Goal: Task Accomplishment & Management: Manage account settings

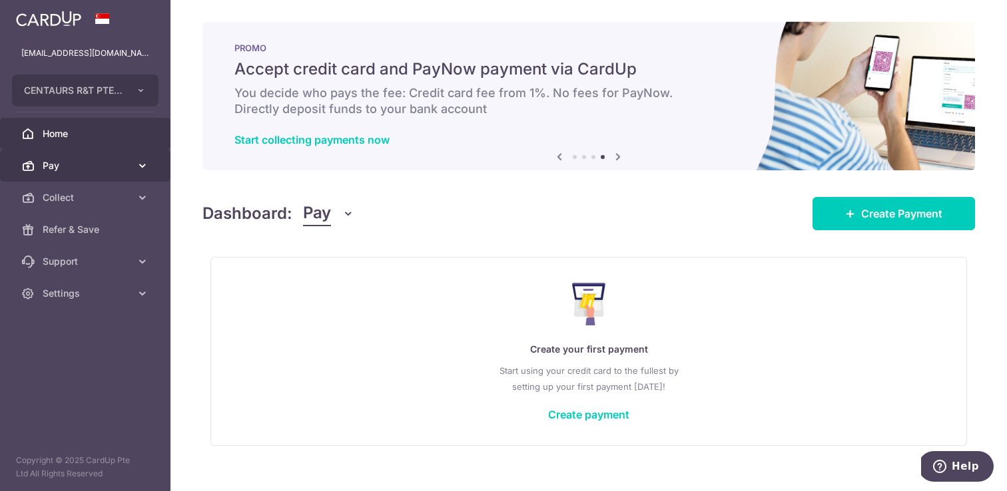
click at [145, 166] on icon at bounding box center [142, 165] width 13 height 13
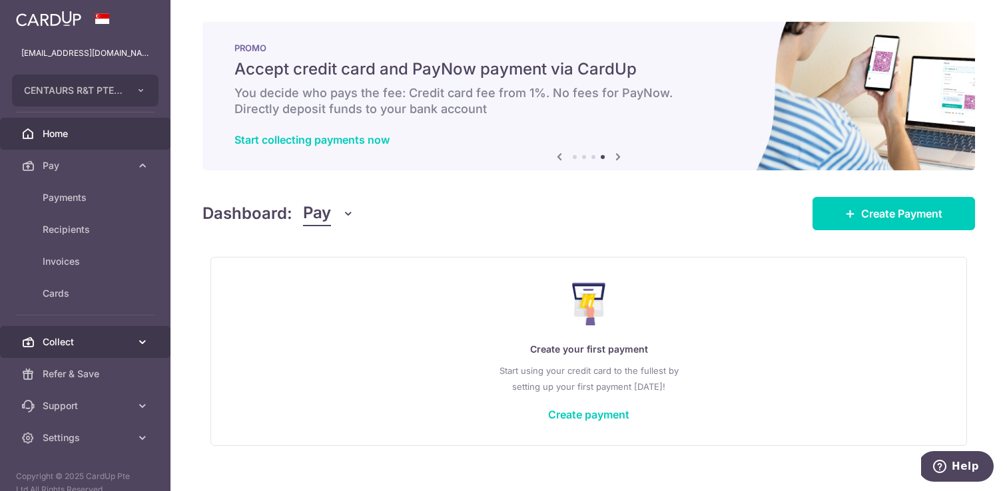
click at [136, 343] on icon at bounding box center [142, 342] width 13 height 13
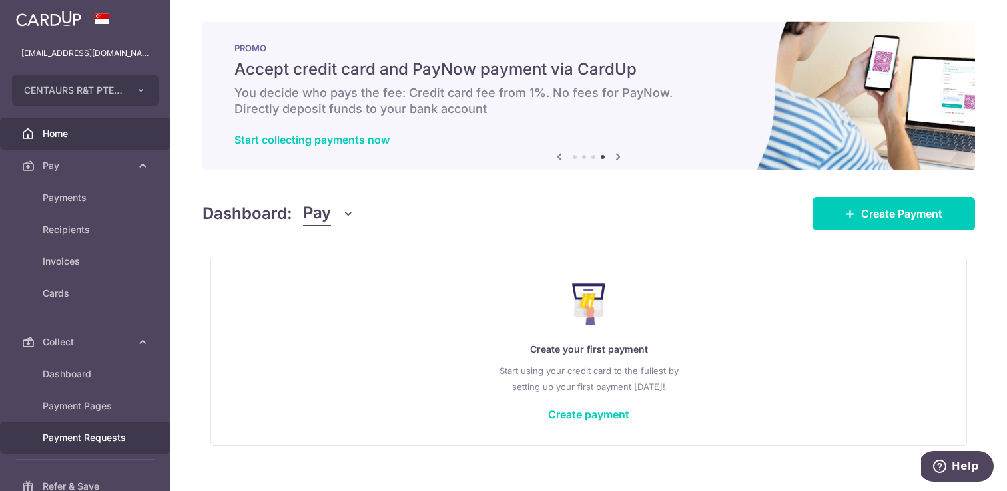
click at [109, 430] on link "Payment Requests" at bounding box center [85, 438] width 170 height 32
click at [103, 436] on span "Payment Requests" at bounding box center [87, 438] width 88 height 13
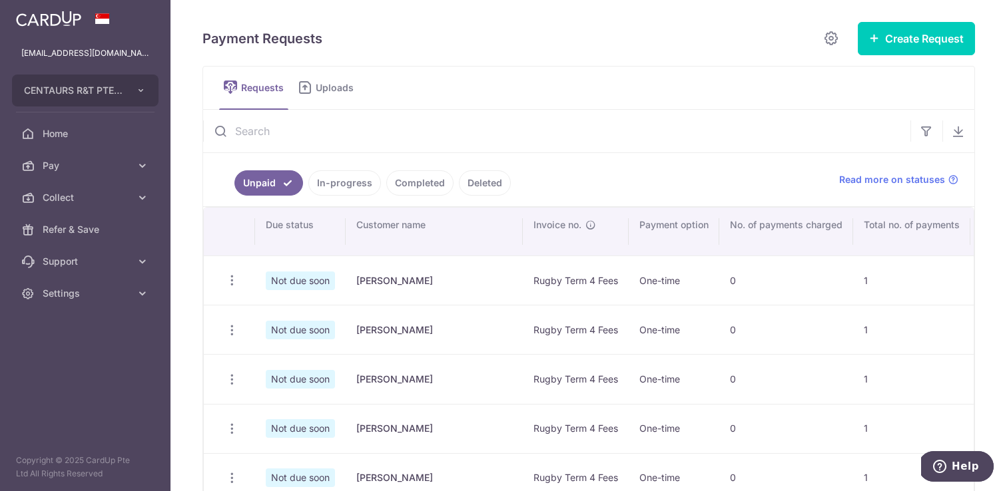
click at [347, 186] on link "In-progress" at bounding box center [344, 182] width 73 height 25
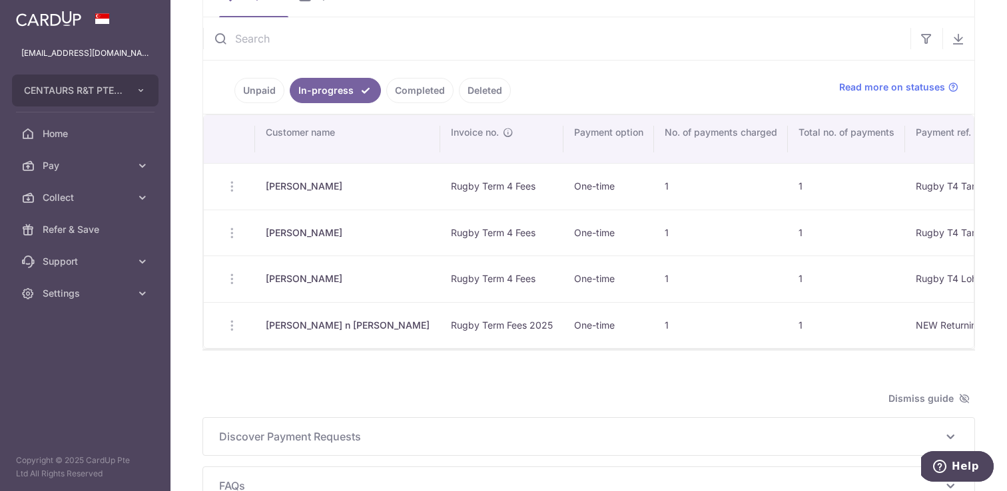
scroll to position [89, 0]
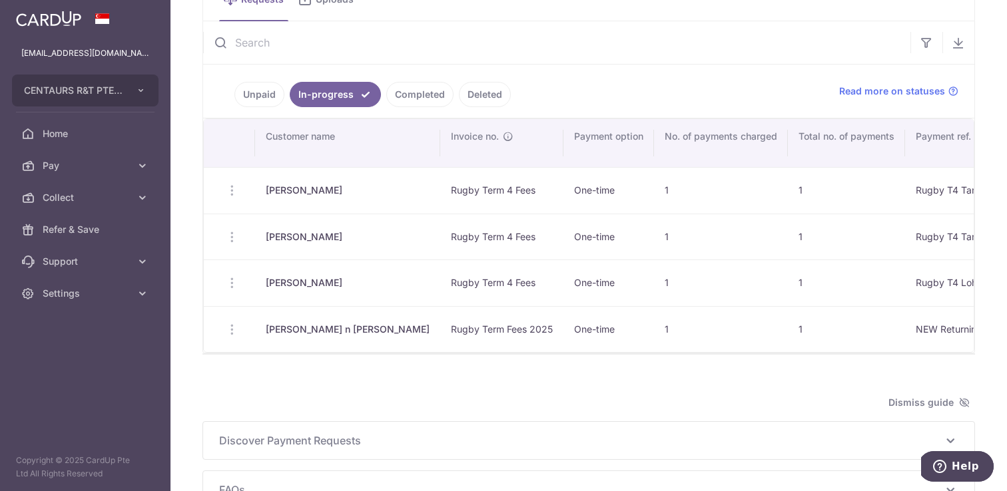
click at [261, 88] on link "Unpaid" at bounding box center [259, 94] width 50 height 25
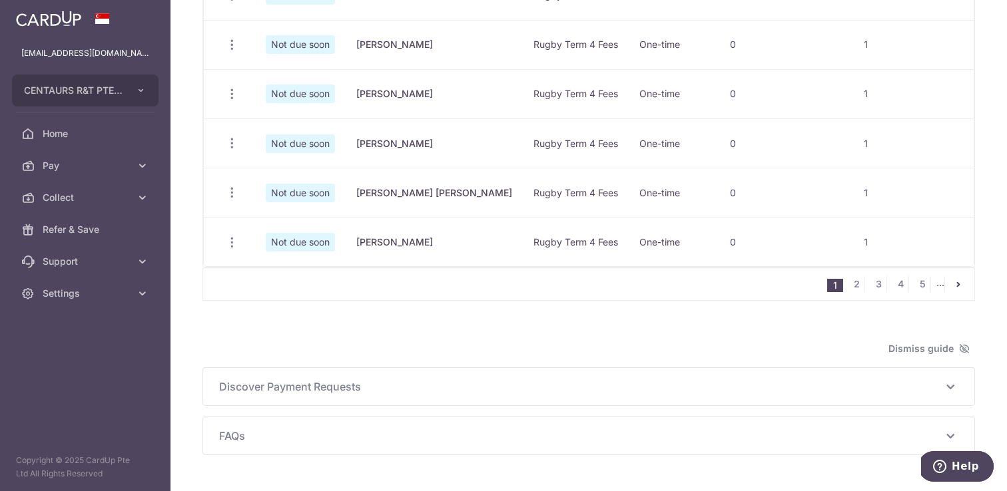
scroll to position [1014, 0]
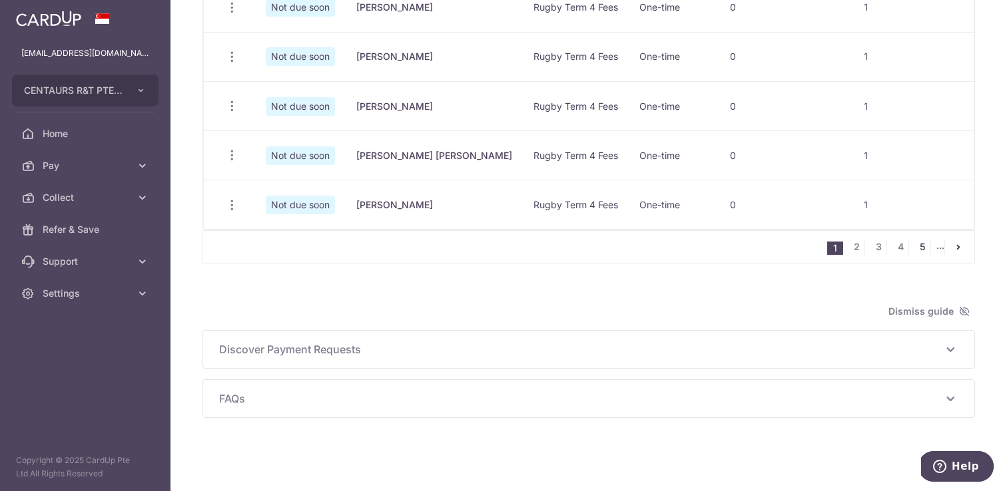
click at [923, 246] on link "5" at bounding box center [922, 247] width 16 height 16
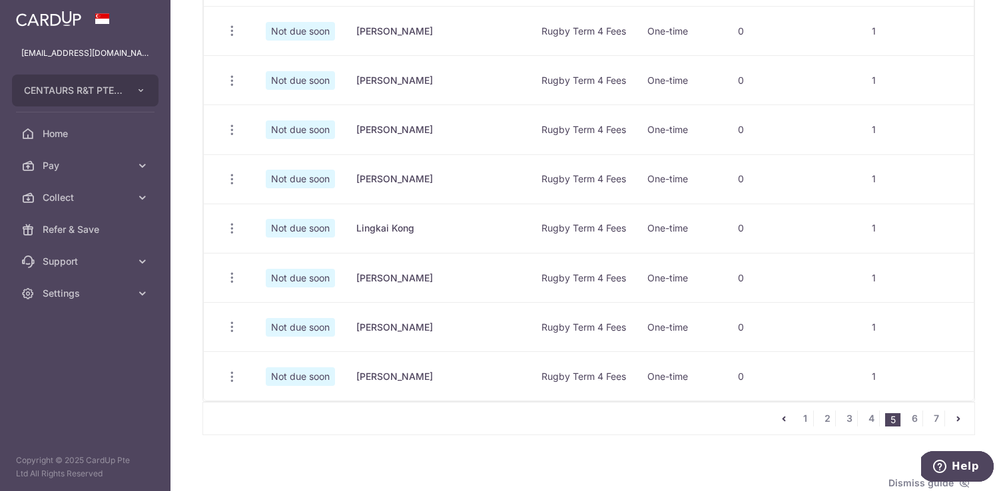
scroll to position [844, 0]
click at [935, 417] on link "7" at bounding box center [936, 418] width 16 height 16
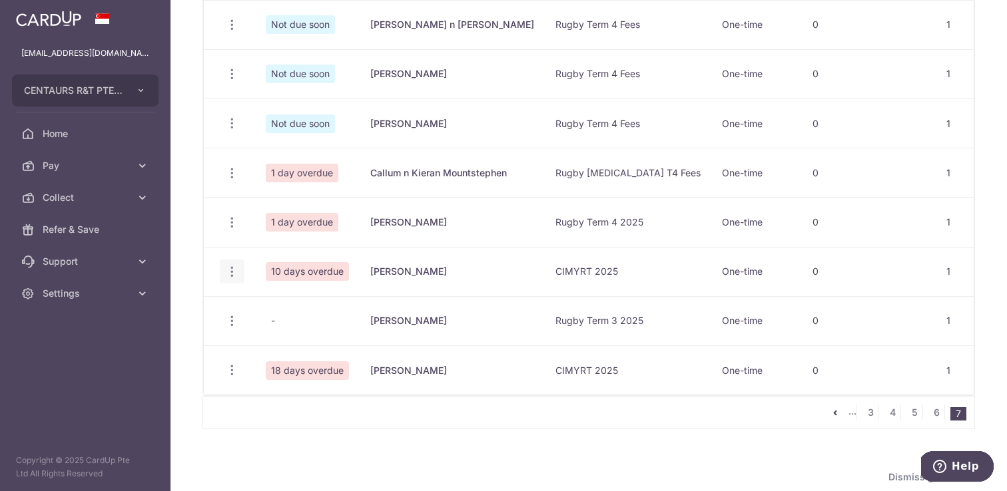
click at [227, 274] on icon "button" at bounding box center [232, 272] width 14 height 14
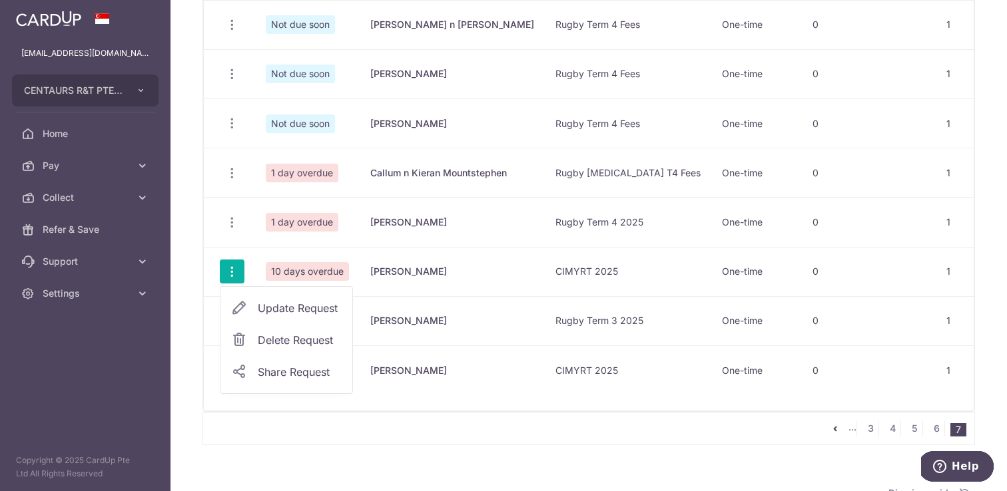
click at [288, 346] on span "Delete Request" at bounding box center [300, 340] width 84 height 16
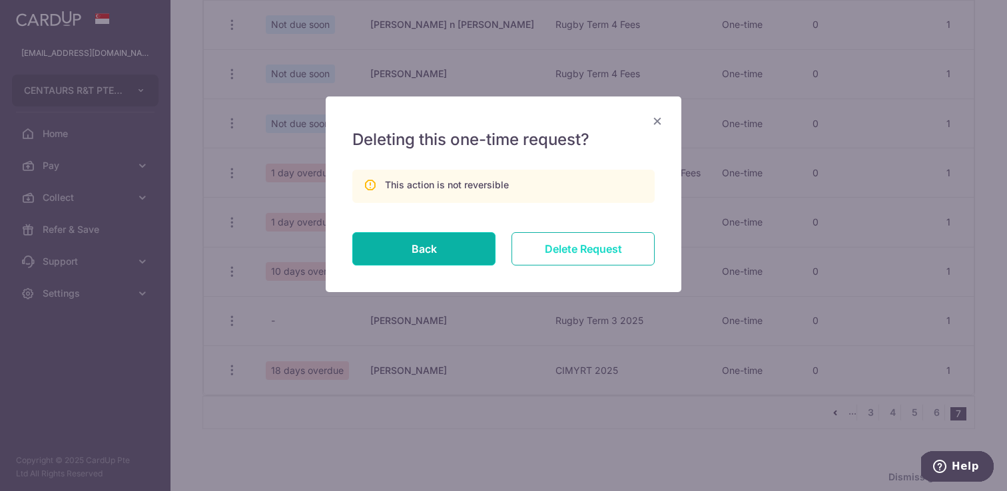
click at [583, 238] on input "Delete Request" at bounding box center [582, 248] width 143 height 33
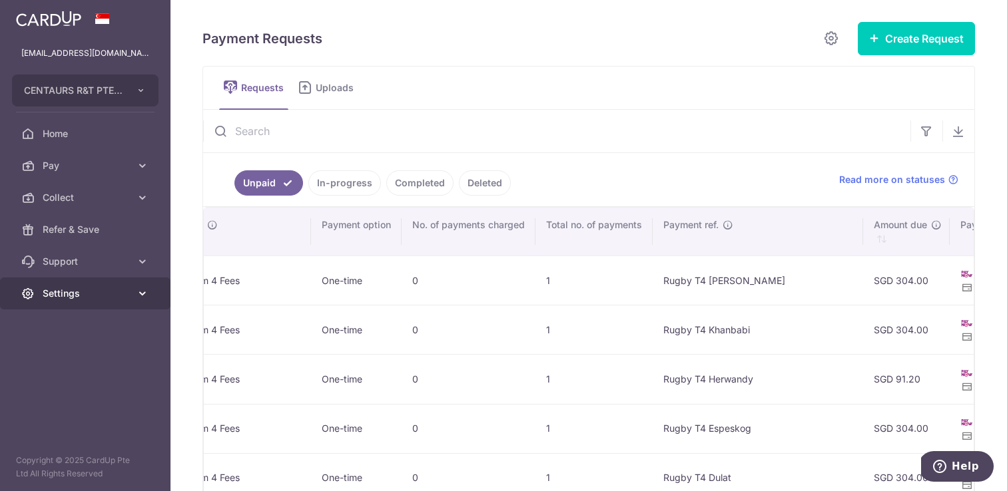
click at [119, 292] on span "Settings" at bounding box center [87, 293] width 88 height 13
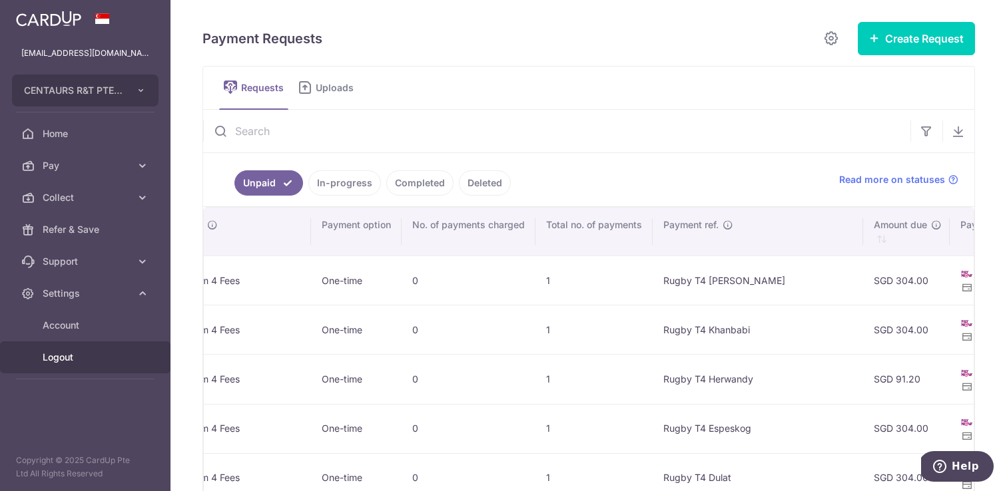
click at [71, 356] on span "Logout" at bounding box center [87, 357] width 88 height 13
